Goal: Task Accomplishment & Management: Use online tool/utility

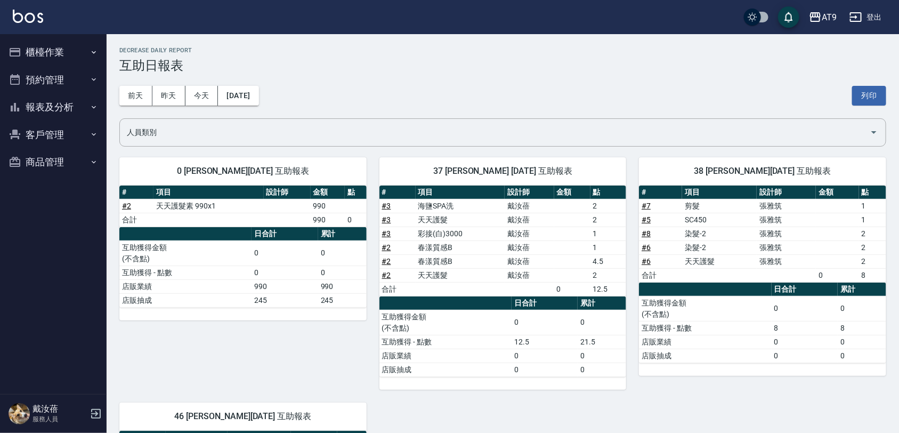
click at [645, 232] on link "# 8" at bounding box center [645, 233] width 9 height 9
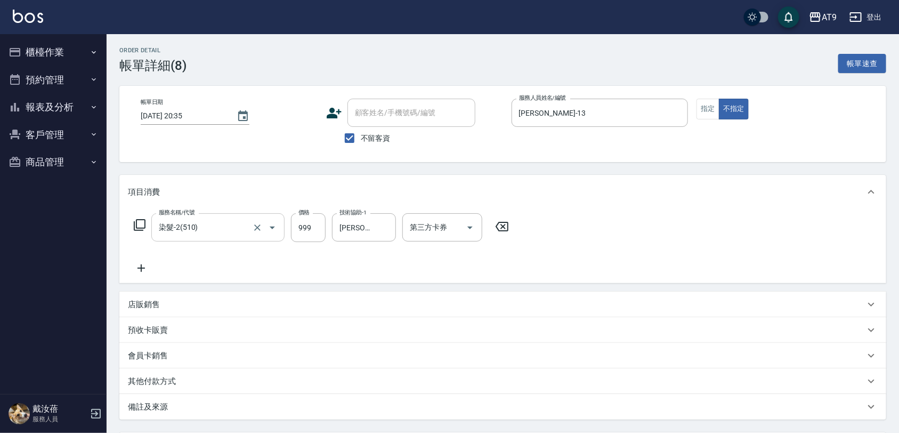
click at [277, 225] on icon "Open" at bounding box center [272, 227] width 13 height 13
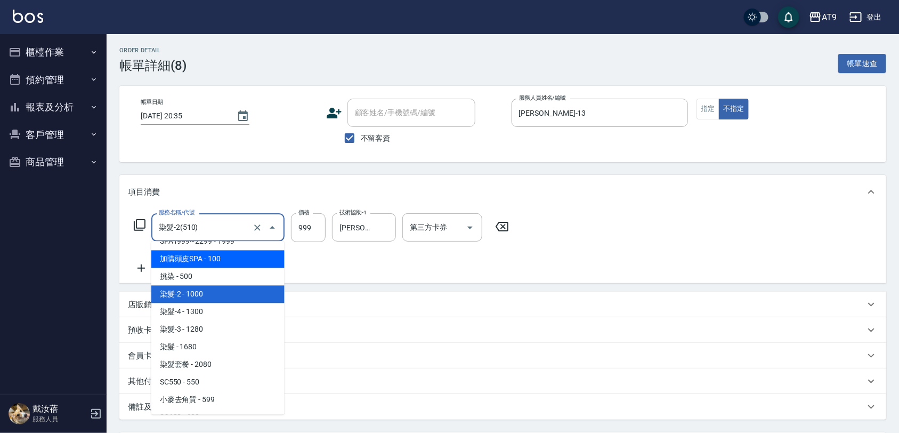
scroll to position [702, 0]
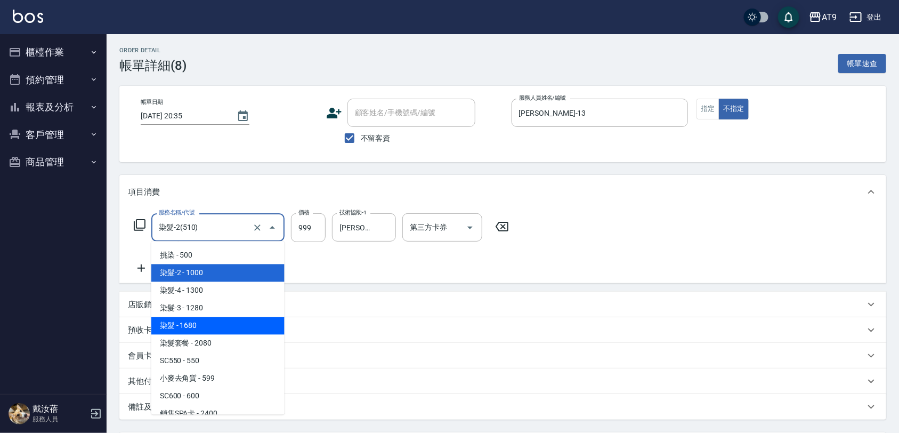
click at [177, 323] on span "染髮 - 1680" at bounding box center [217, 326] width 133 height 18
type input "染髮(516)"
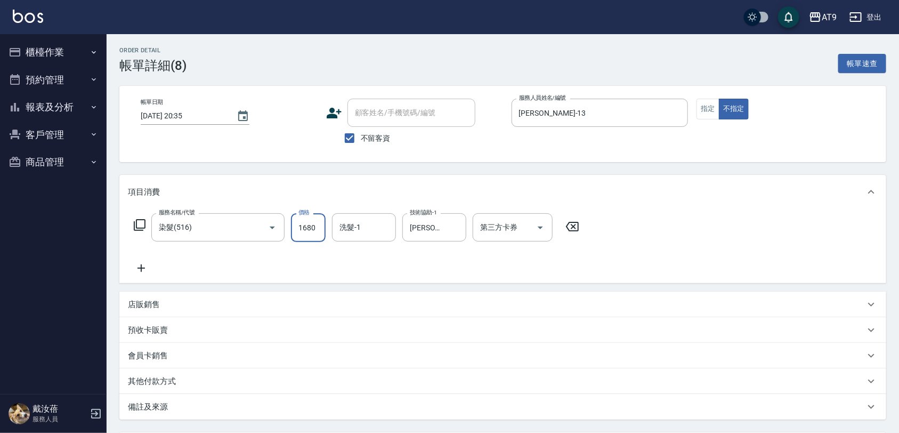
click at [314, 230] on input "1680" at bounding box center [308, 227] width 35 height 29
click at [456, 230] on icon "Clear" at bounding box center [455, 227] width 11 height 11
type input "999"
click at [389, 226] on input "洗髮-1" at bounding box center [364, 227] width 54 height 19
type input "邱靖婷-38"
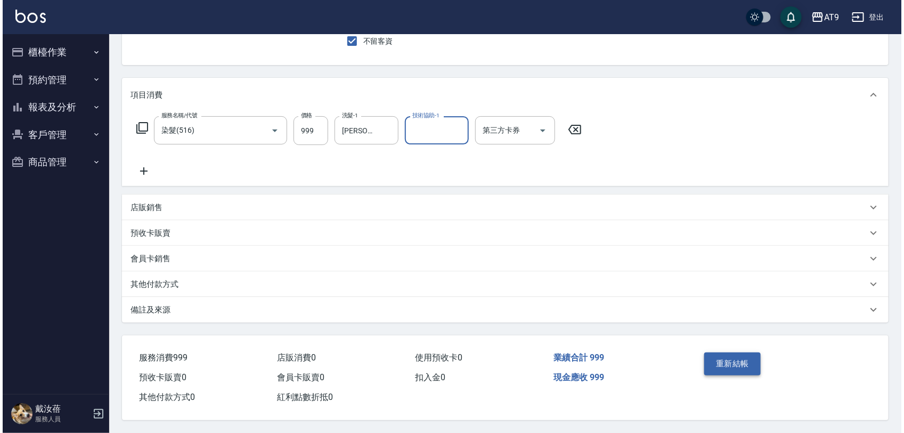
scroll to position [101, 0]
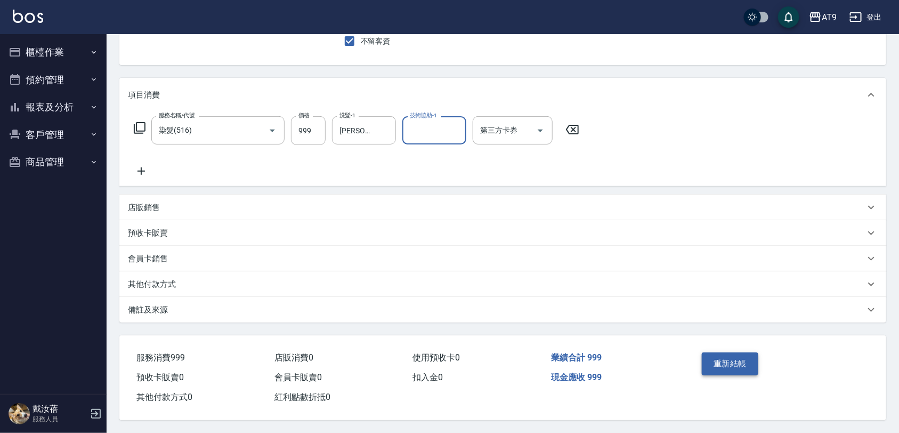
click at [733, 353] on button "重新結帳" at bounding box center [730, 363] width 56 height 22
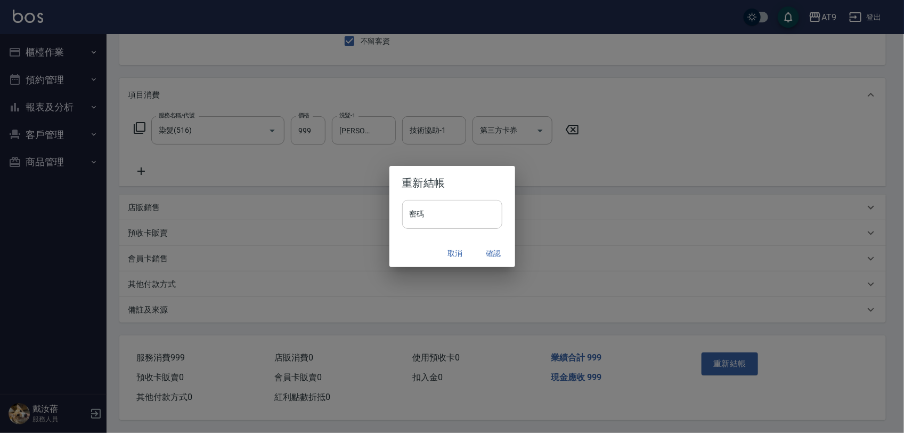
click at [469, 201] on input "密碼" at bounding box center [452, 214] width 100 height 29
type input "*******"
click at [491, 247] on button "確認" at bounding box center [494, 253] width 34 height 20
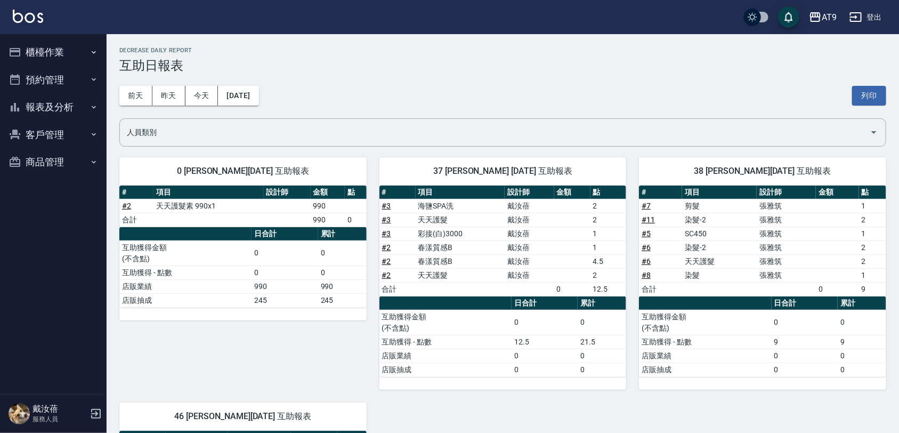
click at [645, 262] on link "# 6" at bounding box center [645, 261] width 9 height 9
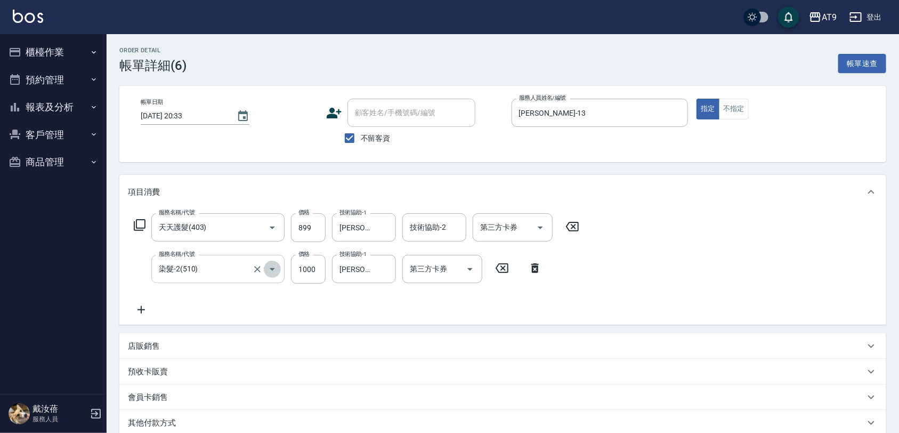
click at [270, 265] on icon "Open" at bounding box center [272, 269] width 13 height 13
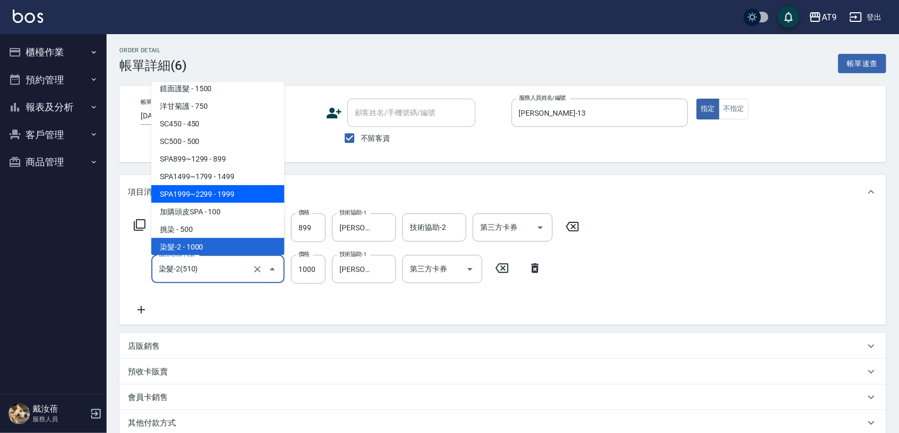
scroll to position [636, 0]
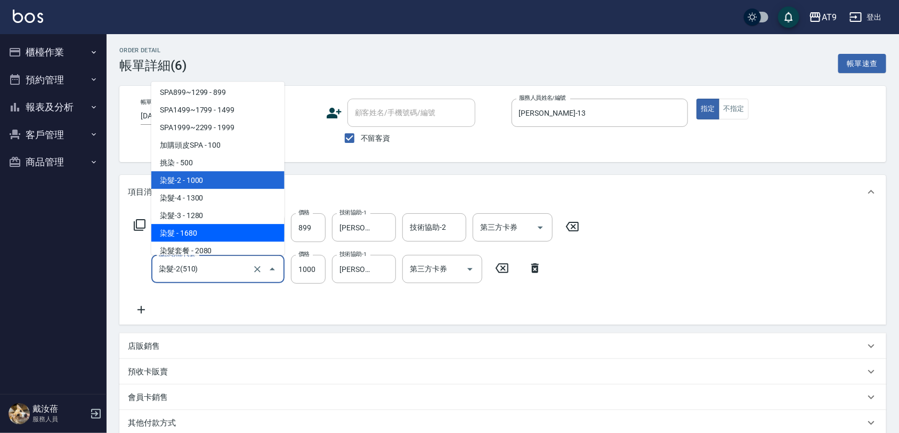
click at [184, 234] on span "染髮 - 1680" at bounding box center [217, 233] width 133 height 18
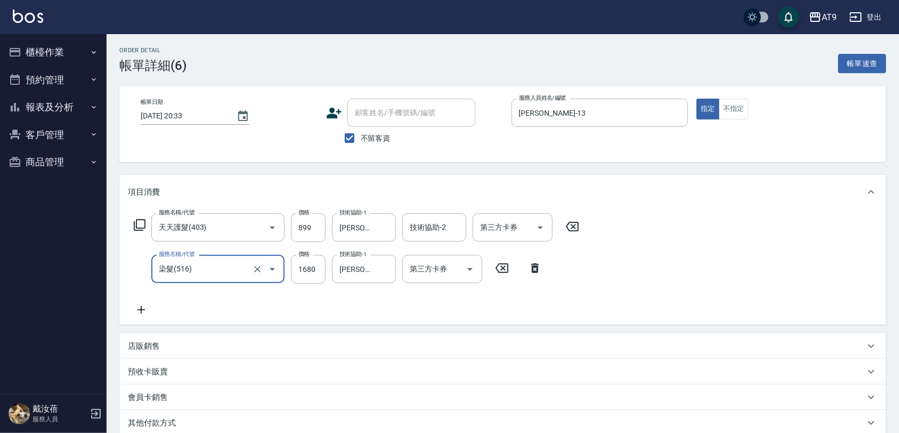
type input "染髮(516)"
type input "1680"
click at [450, 270] on icon "Clear" at bounding box center [455, 269] width 11 height 11
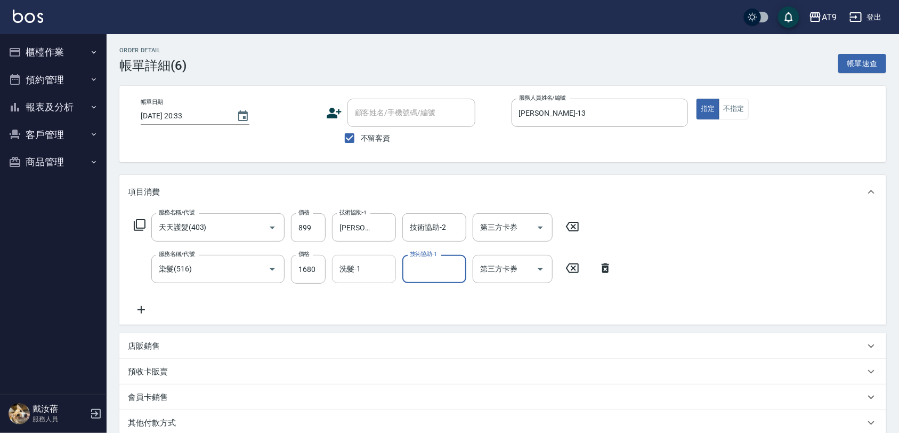
click at [345, 264] on div "洗髮-1 洗髮-1" at bounding box center [364, 269] width 64 height 28
type input "38"
click at [318, 270] on input "1680" at bounding box center [308, 269] width 35 height 29
type input "1000"
type input "邱靖婷-38"
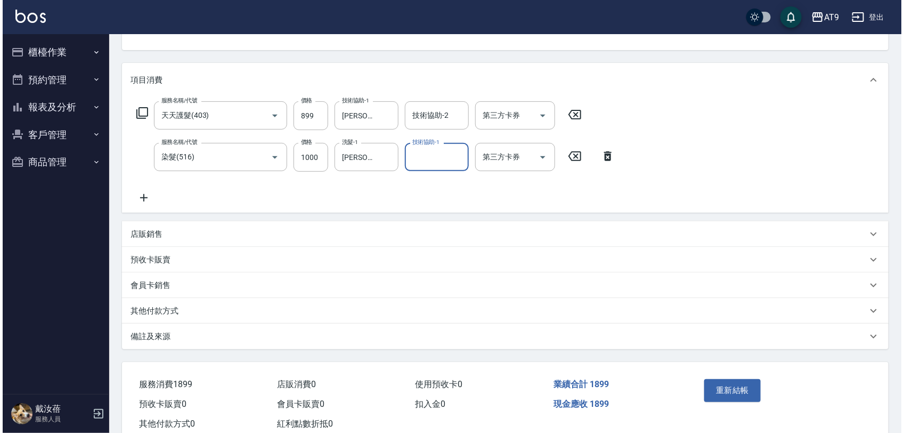
scroll to position [133, 0]
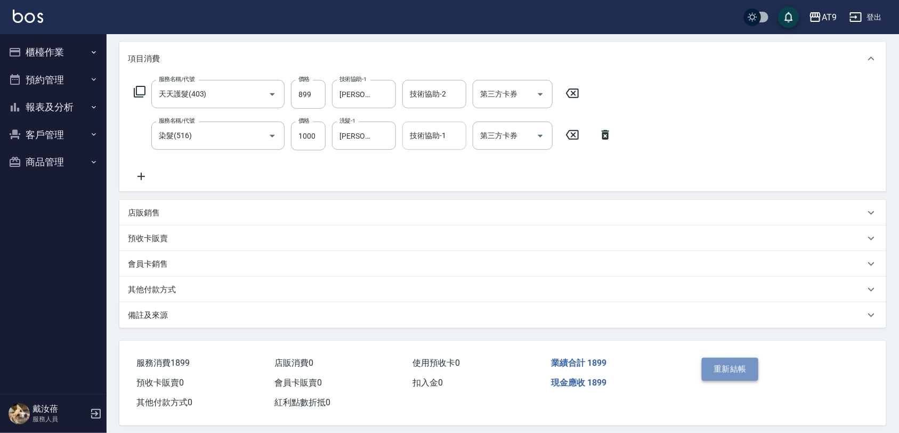
click at [722, 366] on button "重新結帳" at bounding box center [730, 369] width 56 height 22
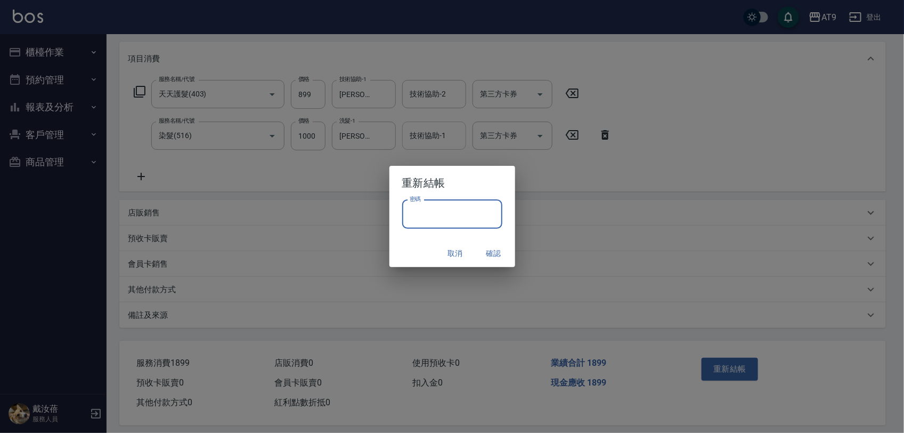
click at [483, 216] on input "密碼" at bounding box center [452, 214] width 100 height 29
type input "*******"
click at [499, 253] on button "確認" at bounding box center [494, 253] width 34 height 20
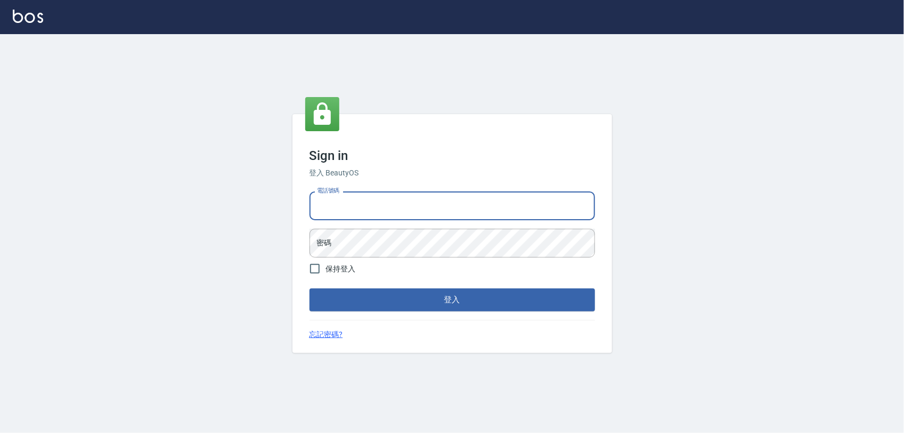
click at [461, 204] on input "電話號碼" at bounding box center [453, 205] width 286 height 29
type input "0975151920"
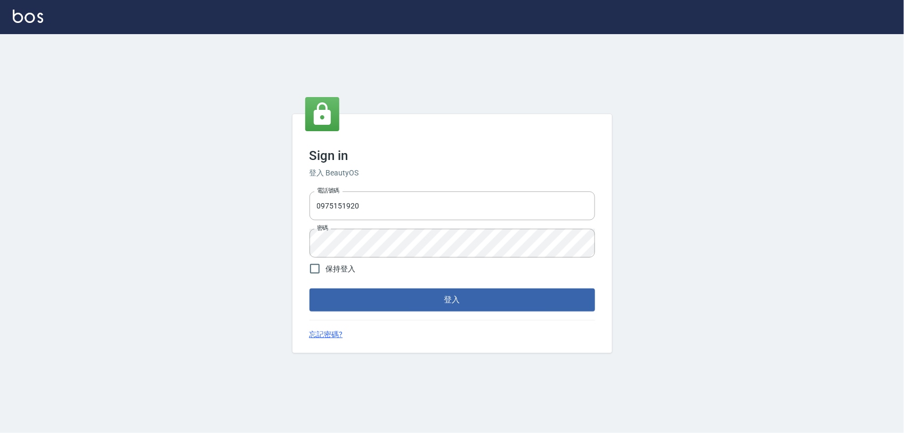
click at [748, 128] on div "Sign in 登入 BeautyOS 電話號碼 [PHONE_NUMBER] 電話號碼 密碼 密碼 保持登入 登入 忘記密碼?" at bounding box center [452, 233] width 904 height 399
